Goal: Check status: Check status

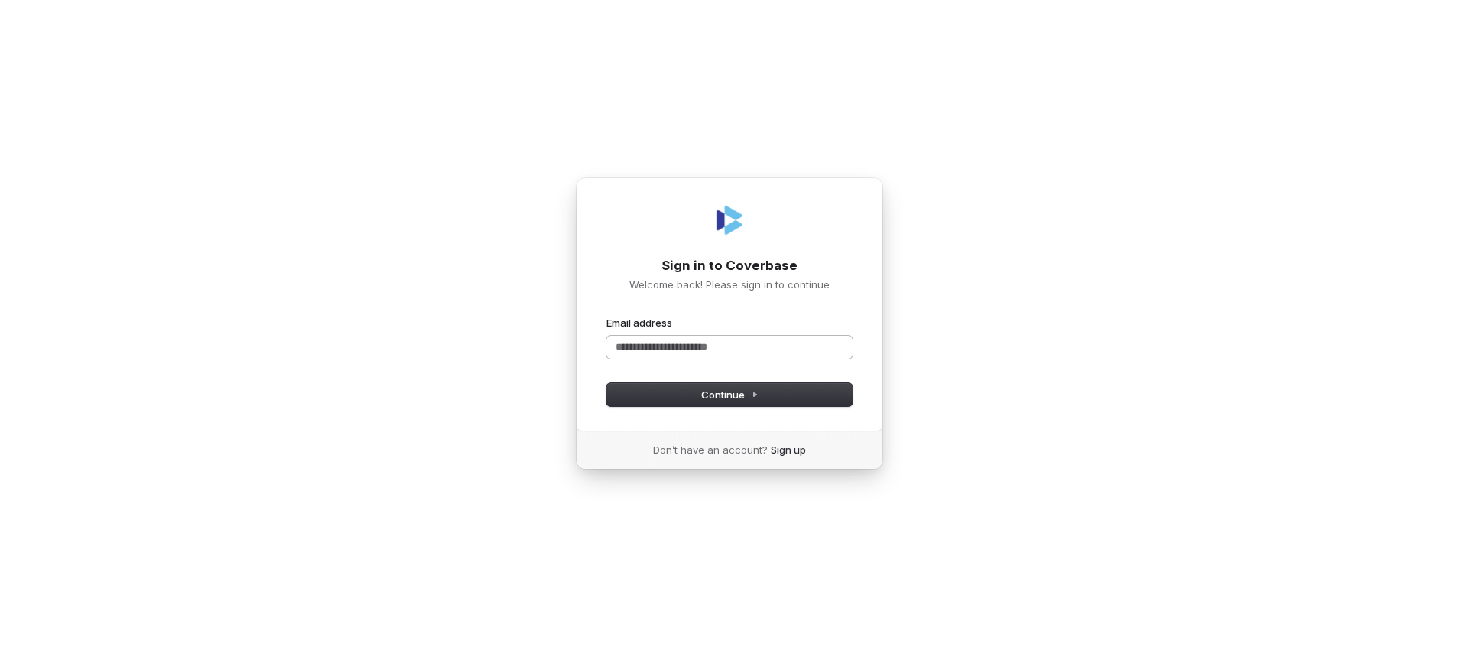
click at [693, 351] on input "Email address" at bounding box center [729, 347] width 246 height 23
click at [714, 398] on span "Continue" at bounding box center [729, 395] width 57 height 14
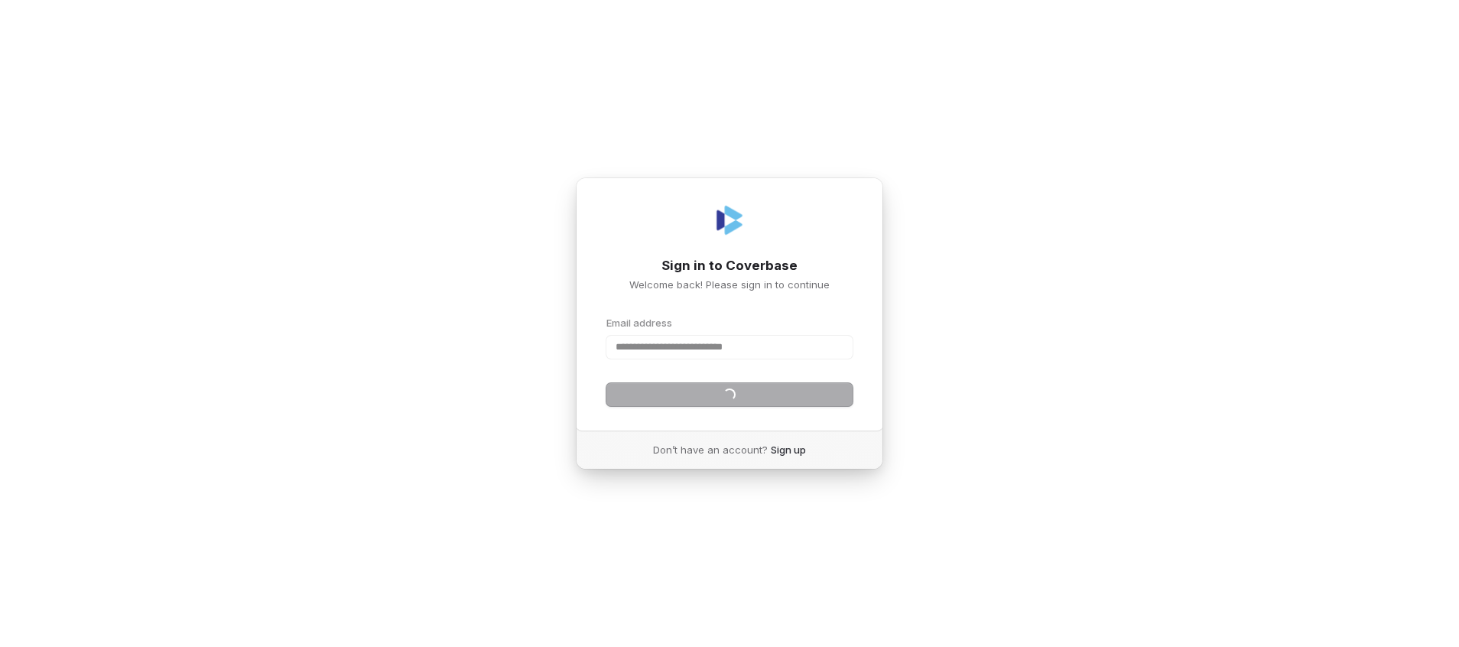
type input "**********"
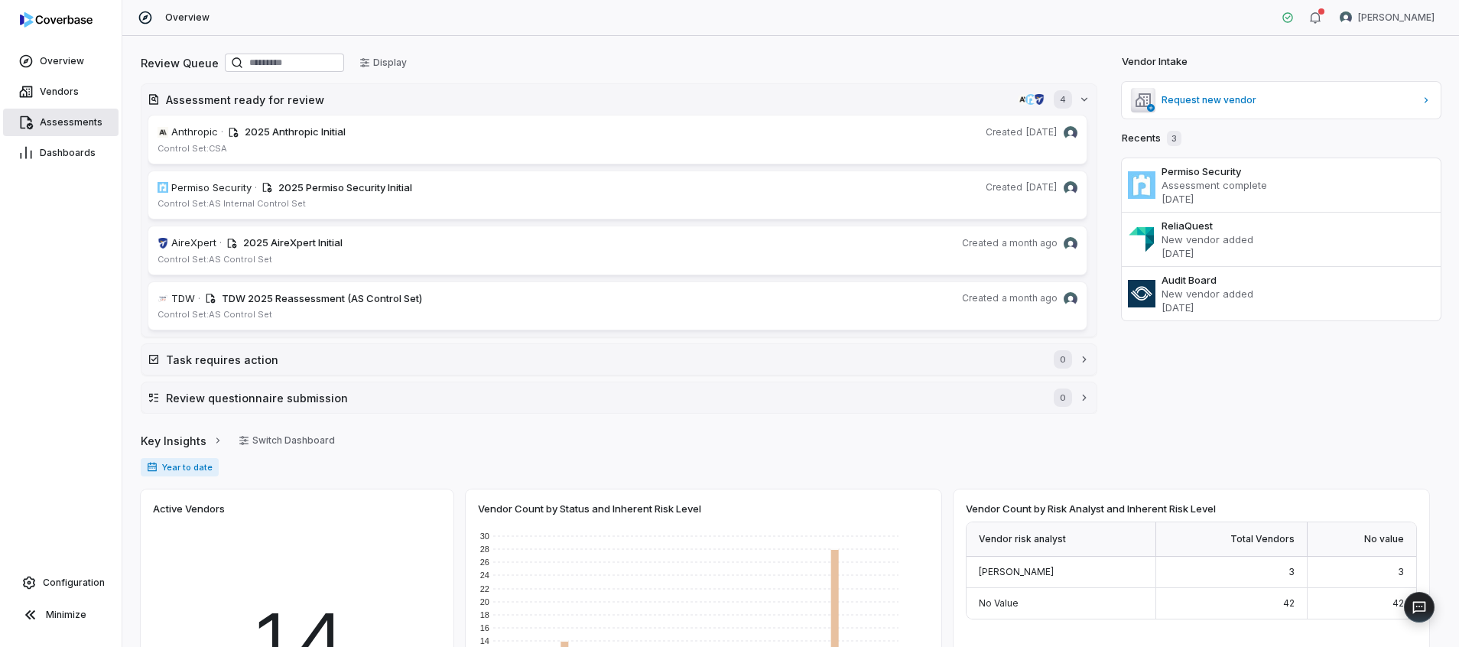
click at [37, 112] on link "Assessments" at bounding box center [60, 123] width 115 height 28
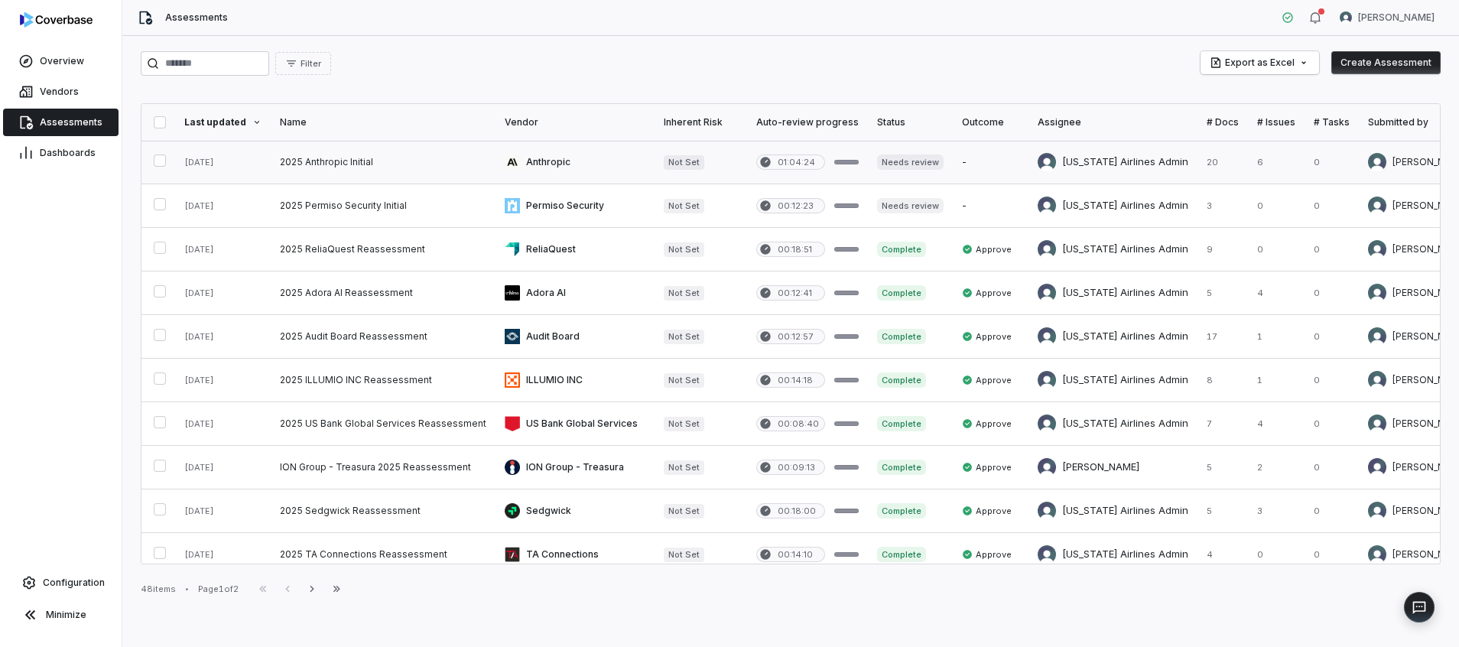
click at [541, 161] on link at bounding box center [574, 162] width 159 height 43
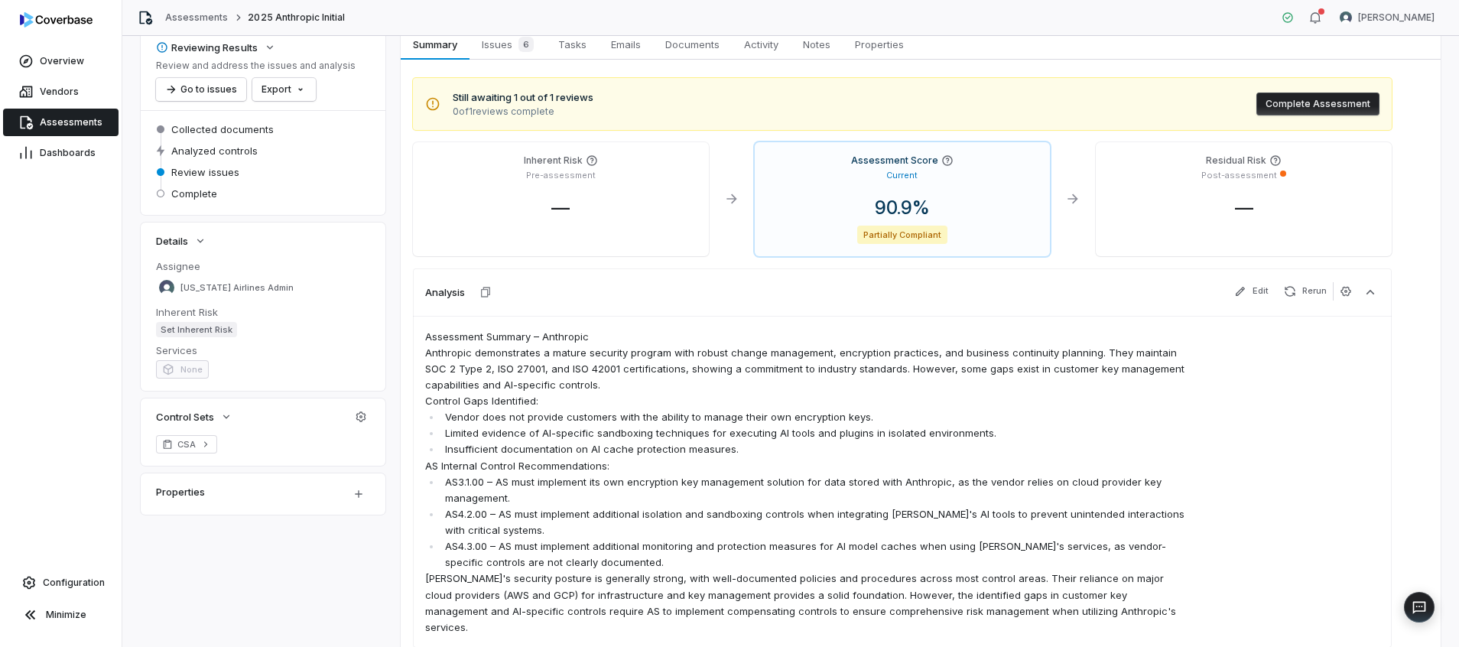
scroll to position [115, 0]
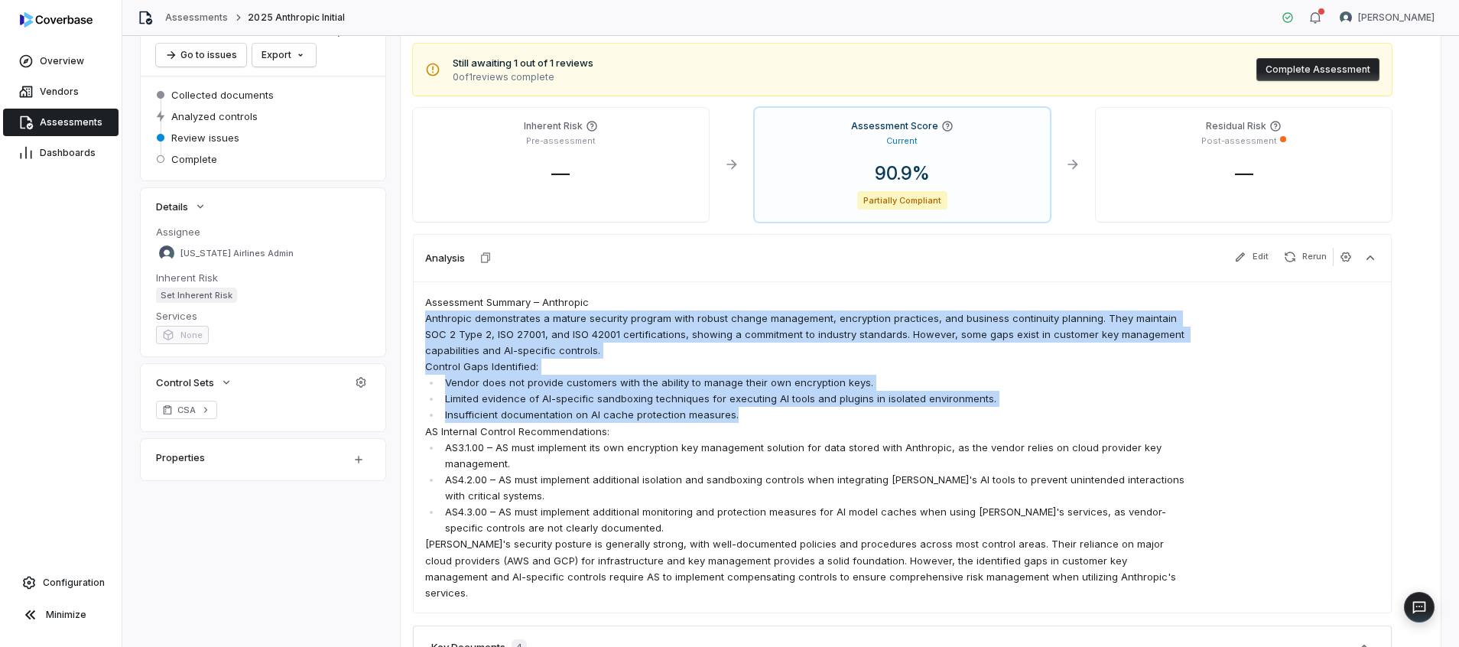
drag, startPoint x: 426, startPoint y: 322, endPoint x: 1125, endPoint y: 411, distance: 705.2
click at [1125, 411] on span "Assessment Summary – Anthropic Anthropic demonstrates a mature security program…" at bounding box center [806, 447] width 763 height 307
copy span "Anthropic demonstrates a mature security program with robust change management,…"
